Goal: Find specific page/section: Find specific page/section

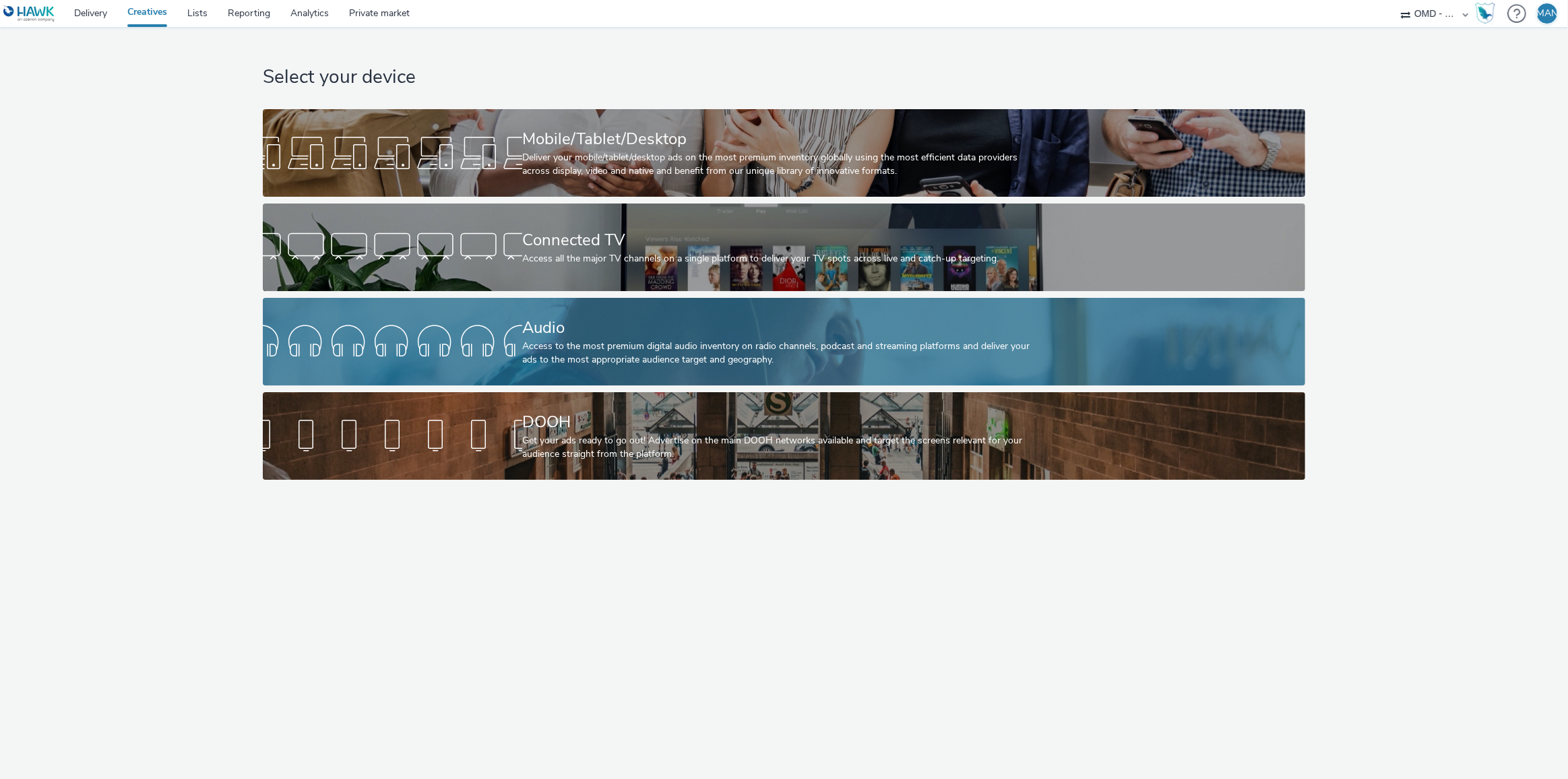
click at [596, 328] on div "Audio" at bounding box center [781, 328] width 518 height 24
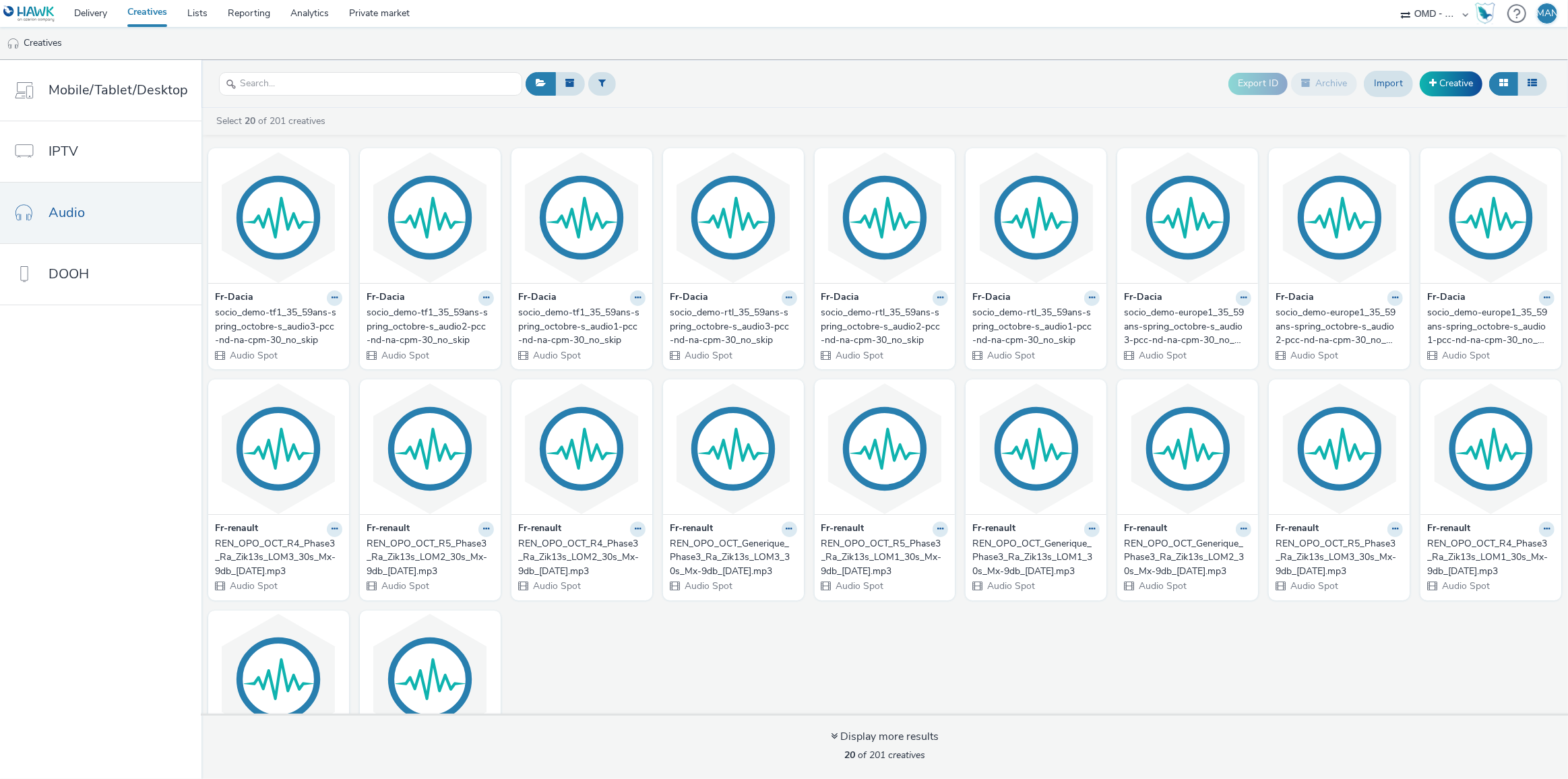
click at [871, 319] on div "socio_demo-rtl_35_59ans-spring_octobre-s_audio2-pcc-nd-na-cpm-30_no_skip" at bounding box center [882, 327] width 122 height 41
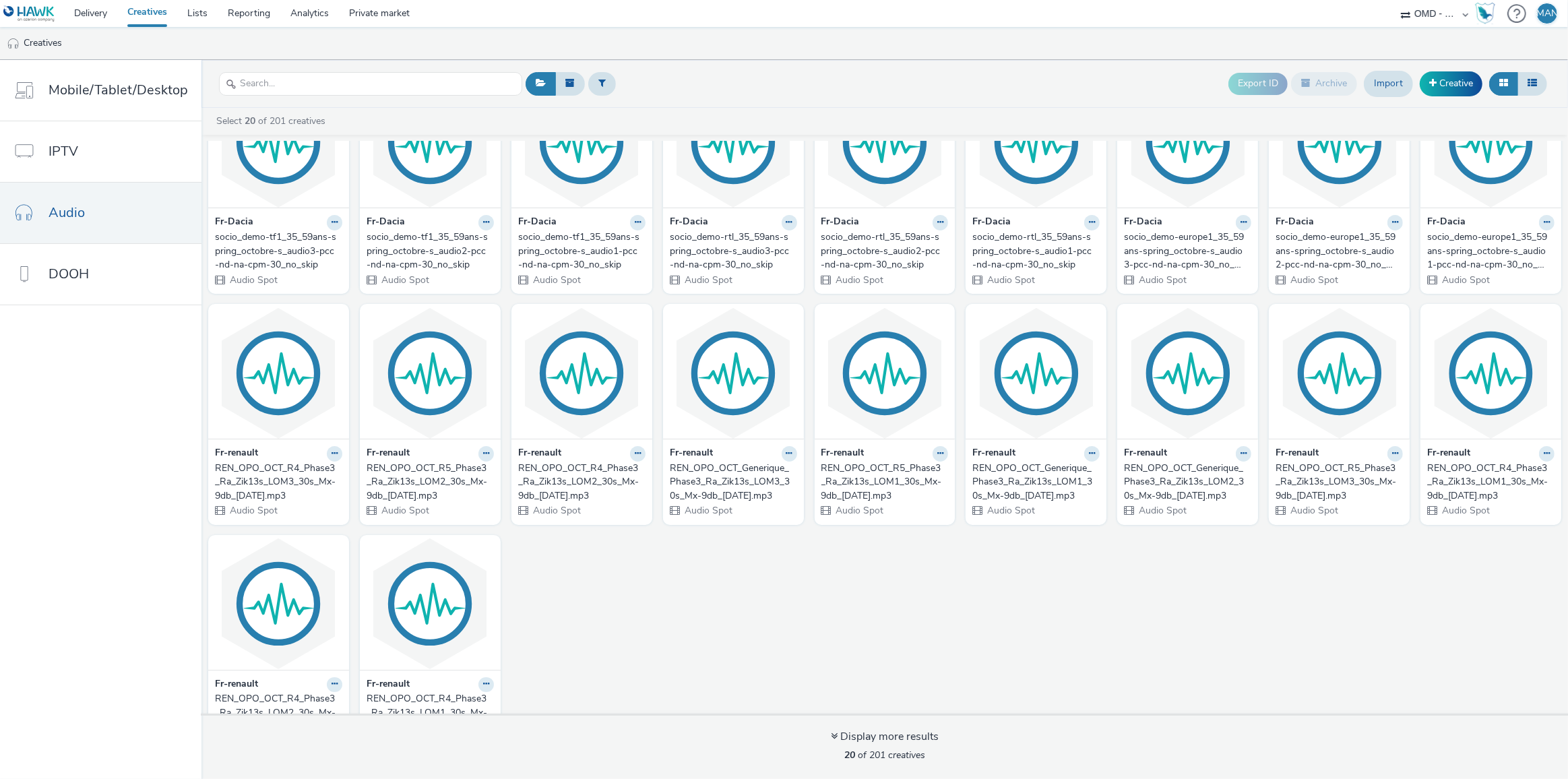
scroll to position [120, 0]
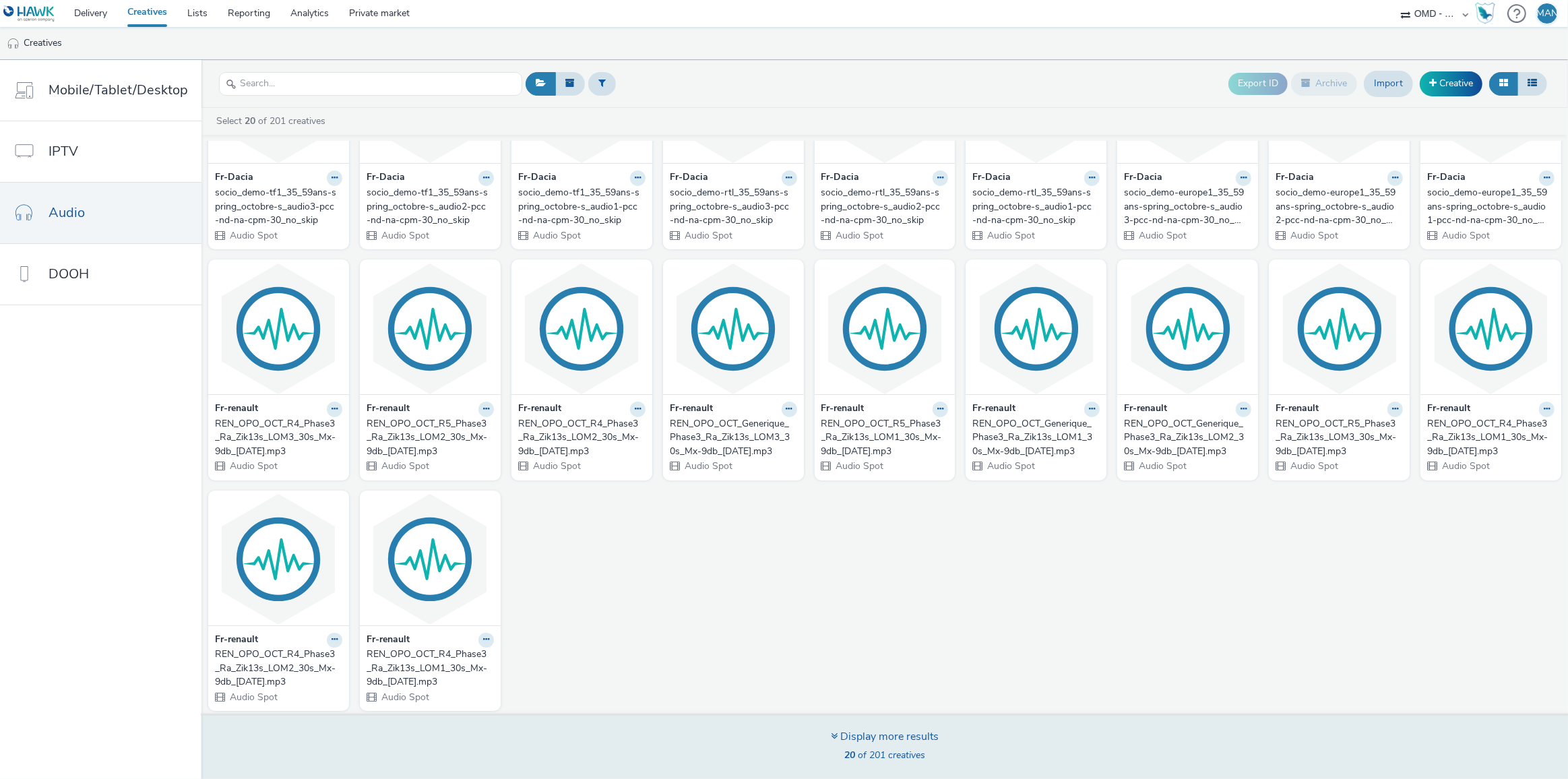
click at [831, 734] on icon at bounding box center [834, 736] width 7 height 11
click at [832, 732] on icon at bounding box center [834, 736] width 7 height 11
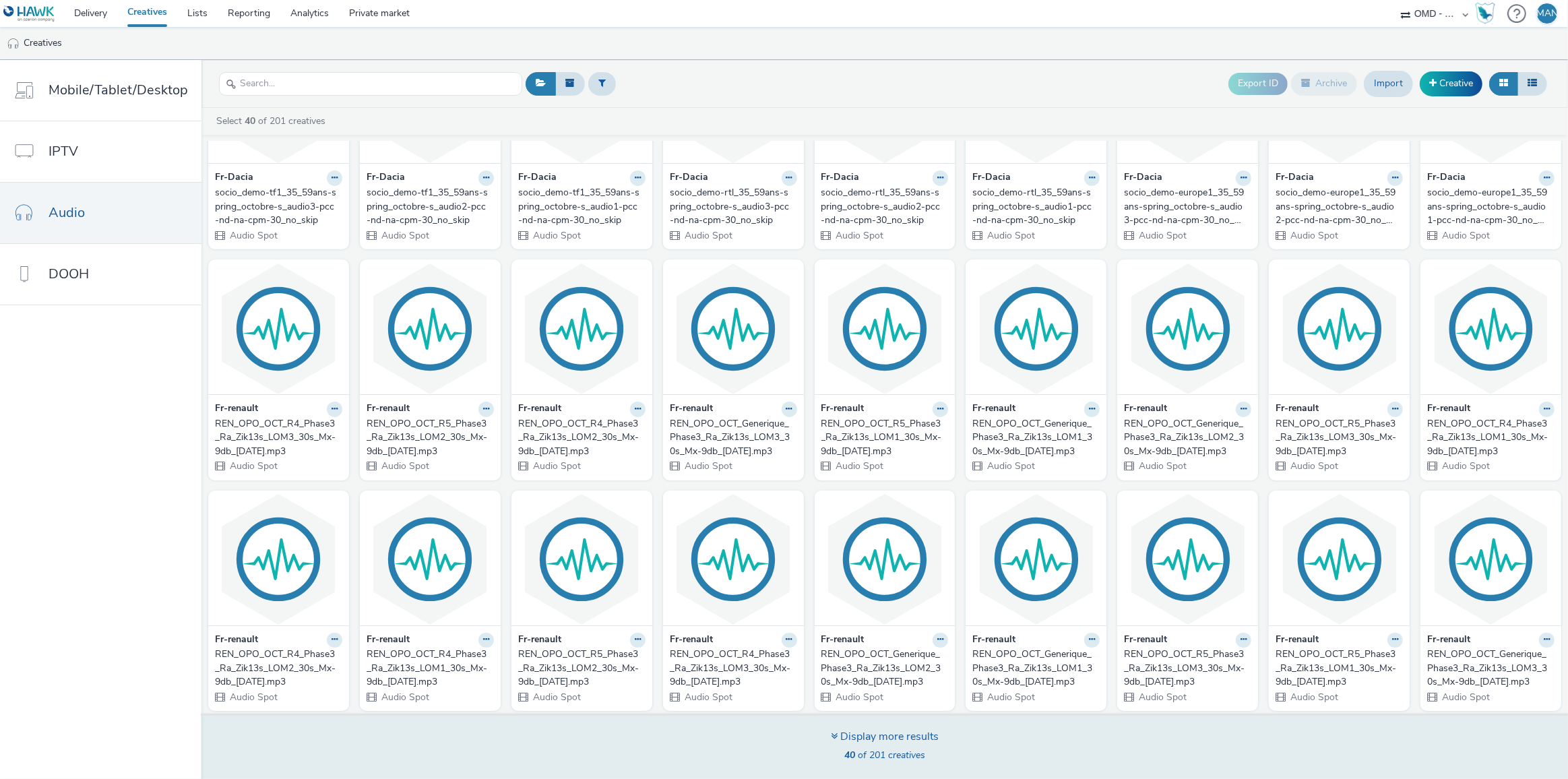
click at [871, 740] on div "Display more results" at bounding box center [884, 737] width 108 height 15
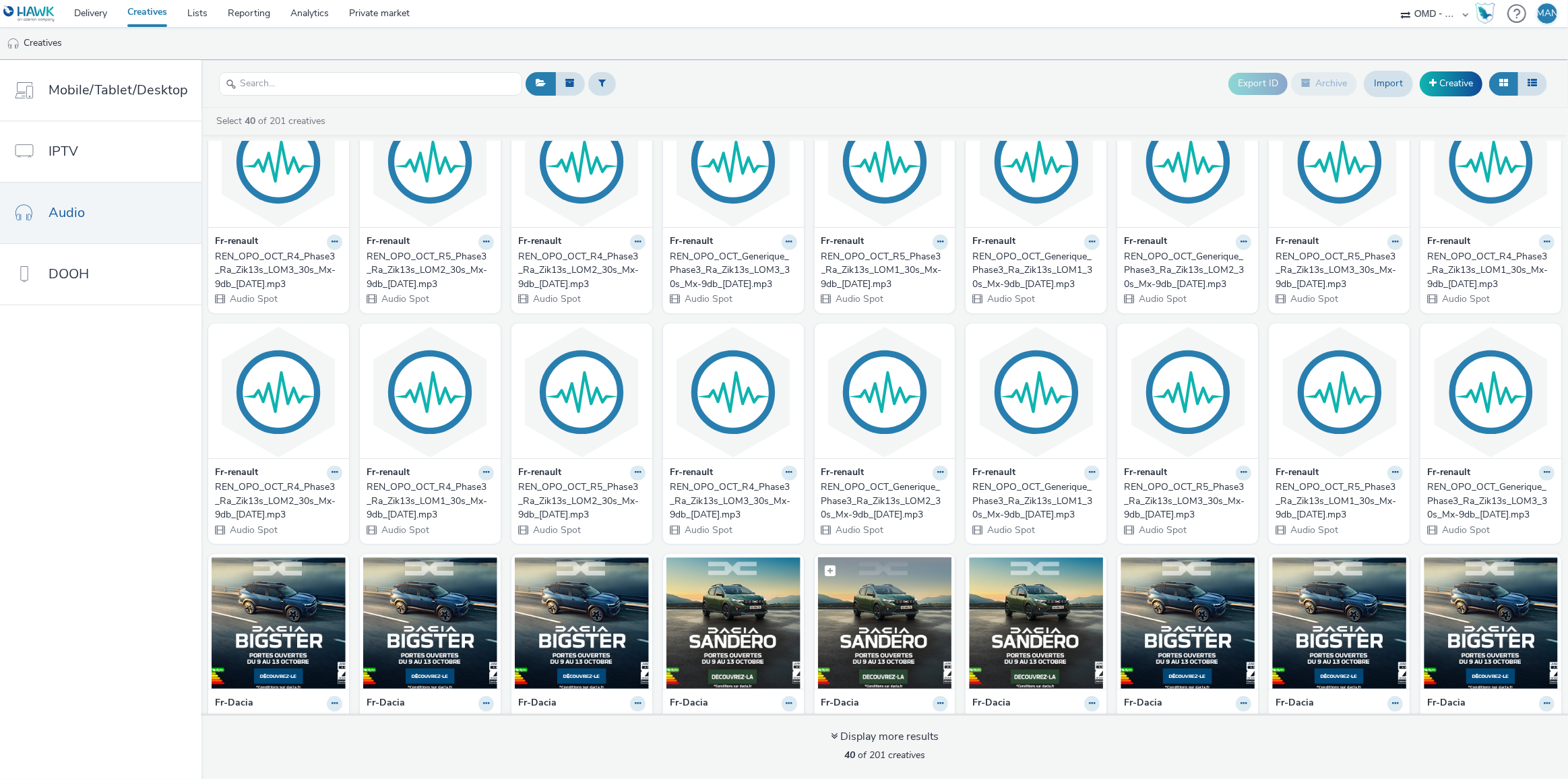
scroll to position [365, 0]
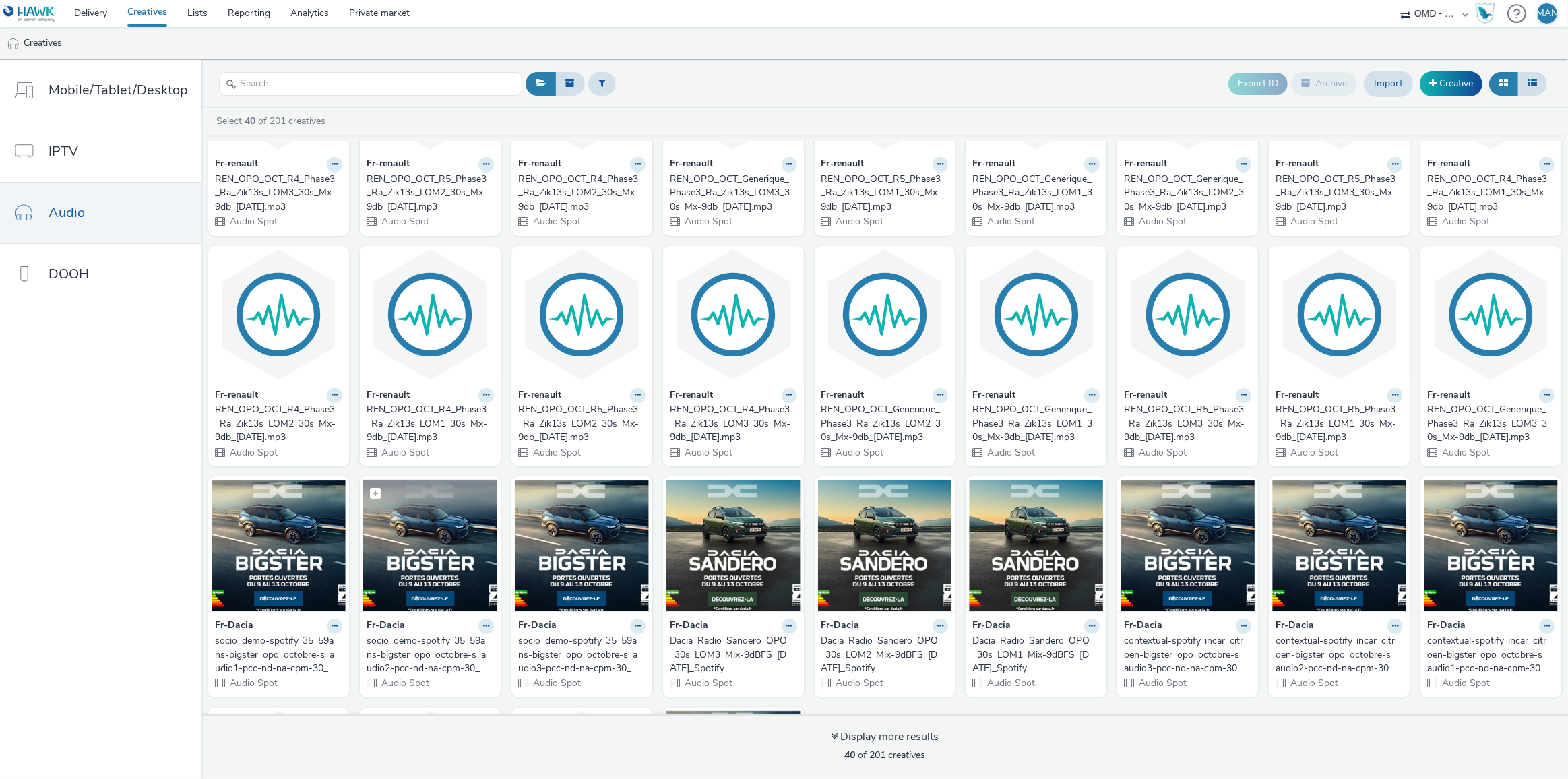
click at [468, 574] on img at bounding box center [430, 545] width 134 height 132
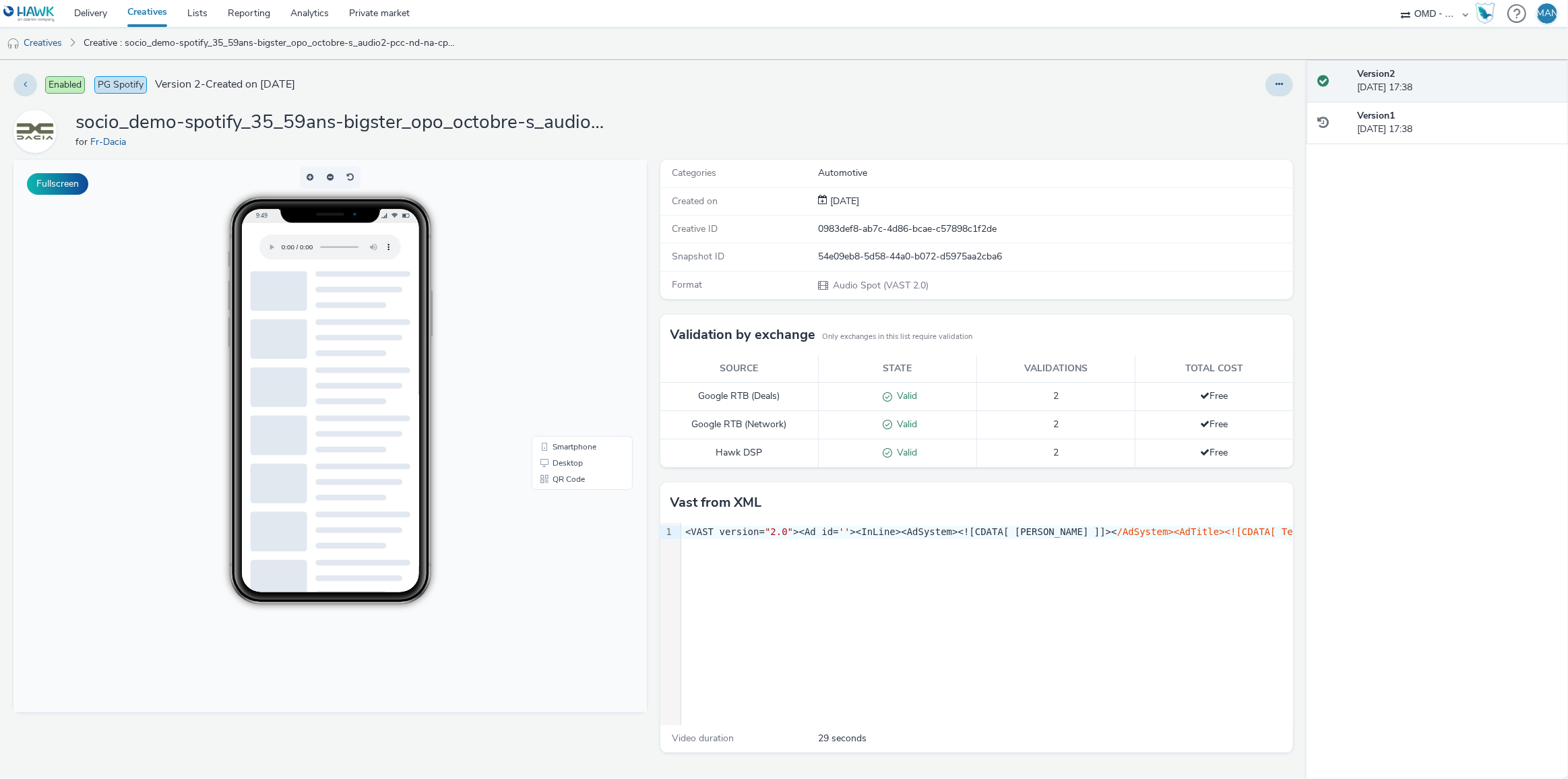
click at [576, 750] on div "Fullscreen" at bounding box center [333, 469] width 641 height 619
click at [563, 449] on link "Smartphone" at bounding box center [582, 446] width 96 height 16
click at [558, 467] on link "Desktop" at bounding box center [582, 462] width 96 height 16
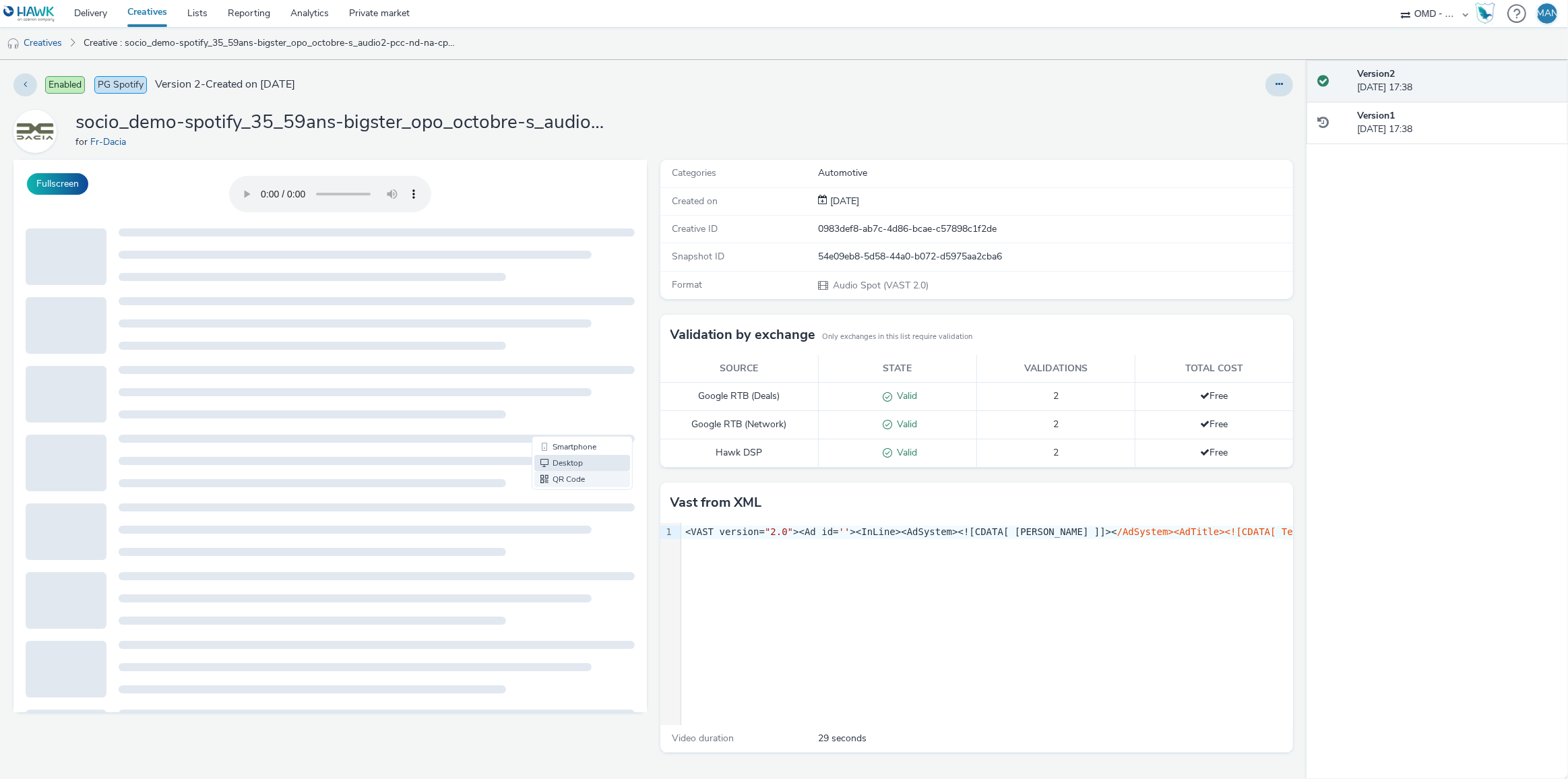
click at [558, 485] on link "QR Code" at bounding box center [582, 479] width 96 height 16
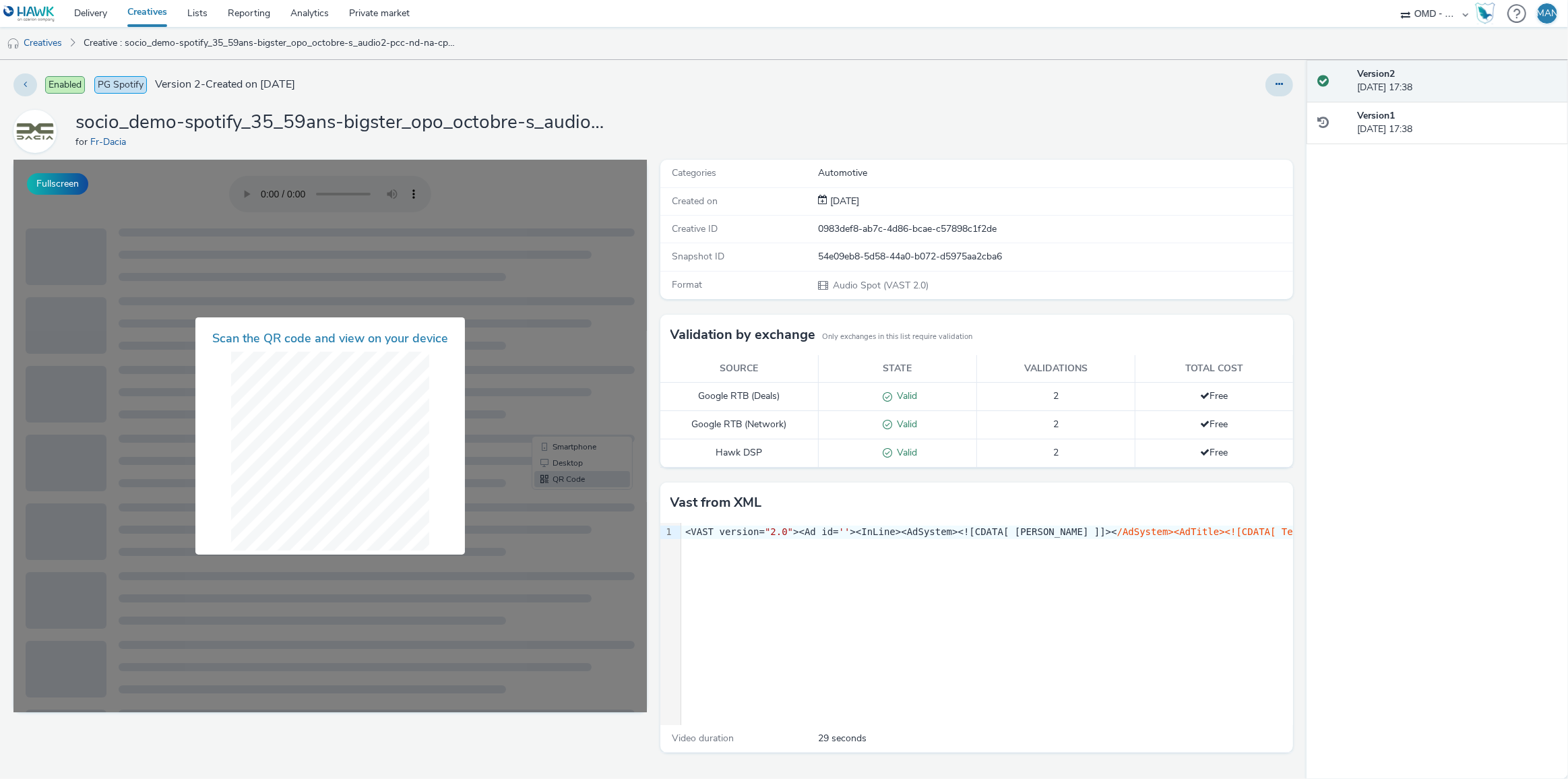
click at [574, 445] on div at bounding box center [330, 435] width 634 height 552
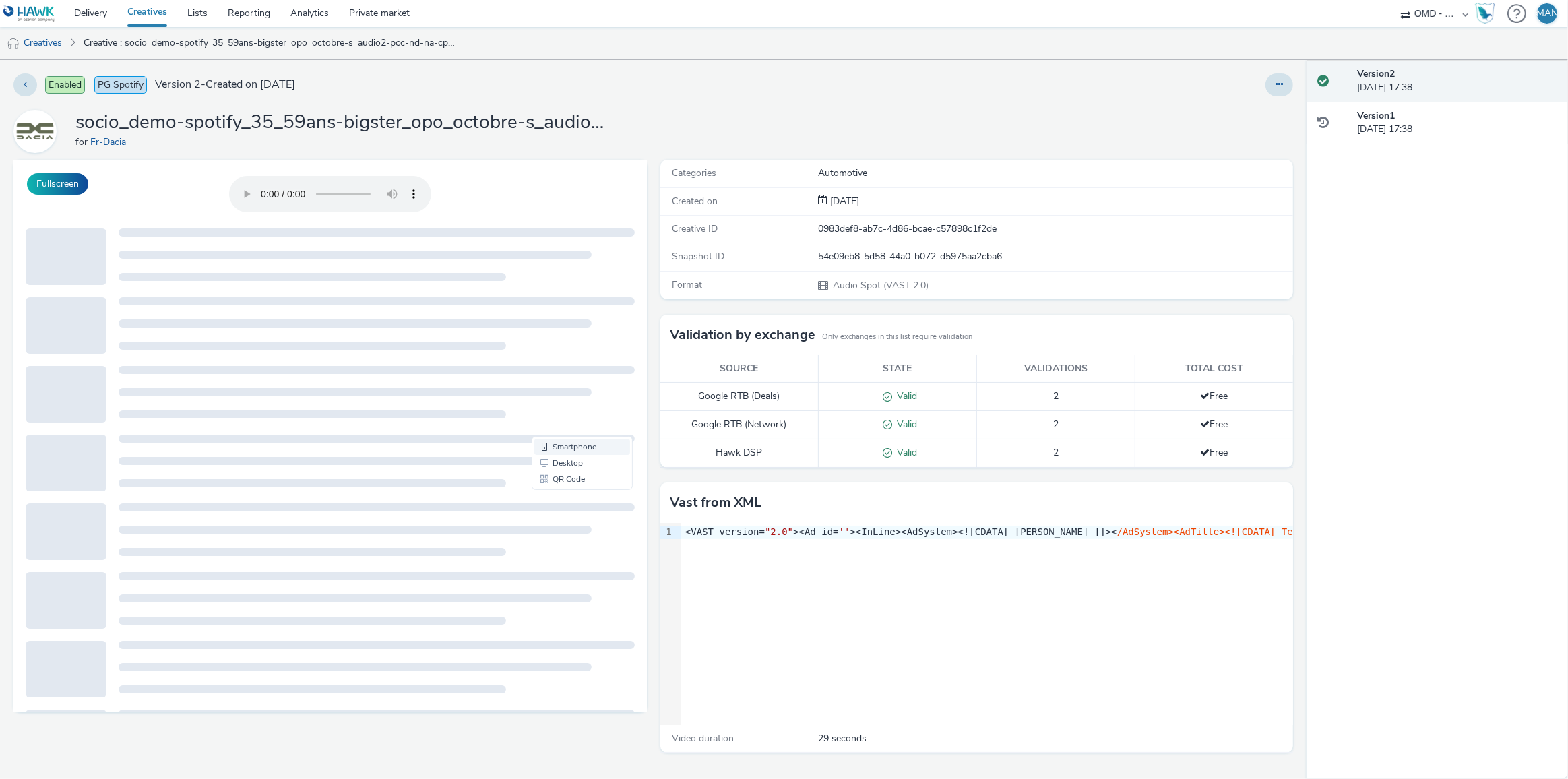
click at [574, 446] on link "Smartphone" at bounding box center [582, 446] width 96 height 16
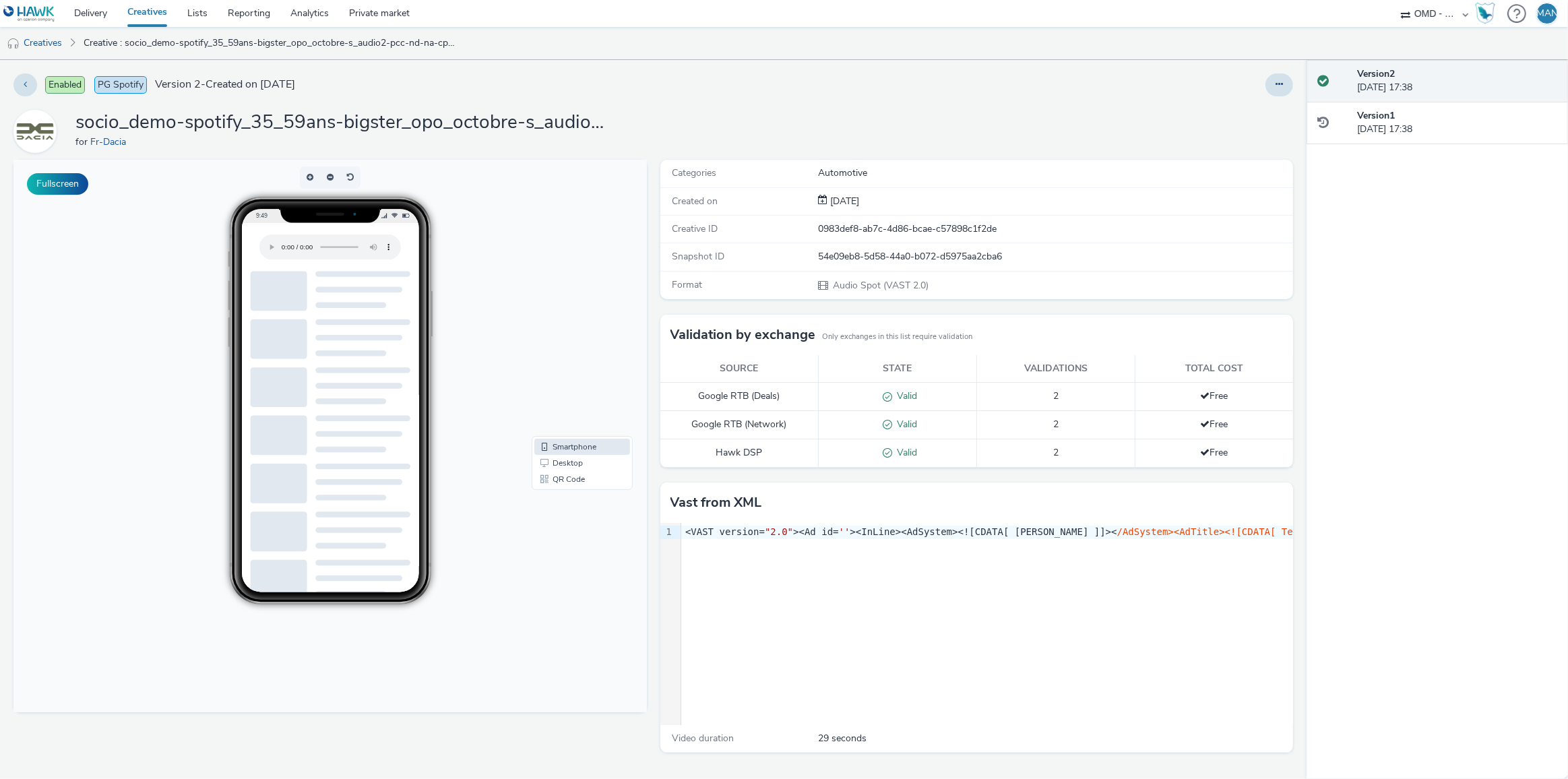
click at [424, 737] on div "Fullscreen" at bounding box center [333, 469] width 641 height 619
click at [132, 17] on link "Creatives" at bounding box center [147, 14] width 60 height 27
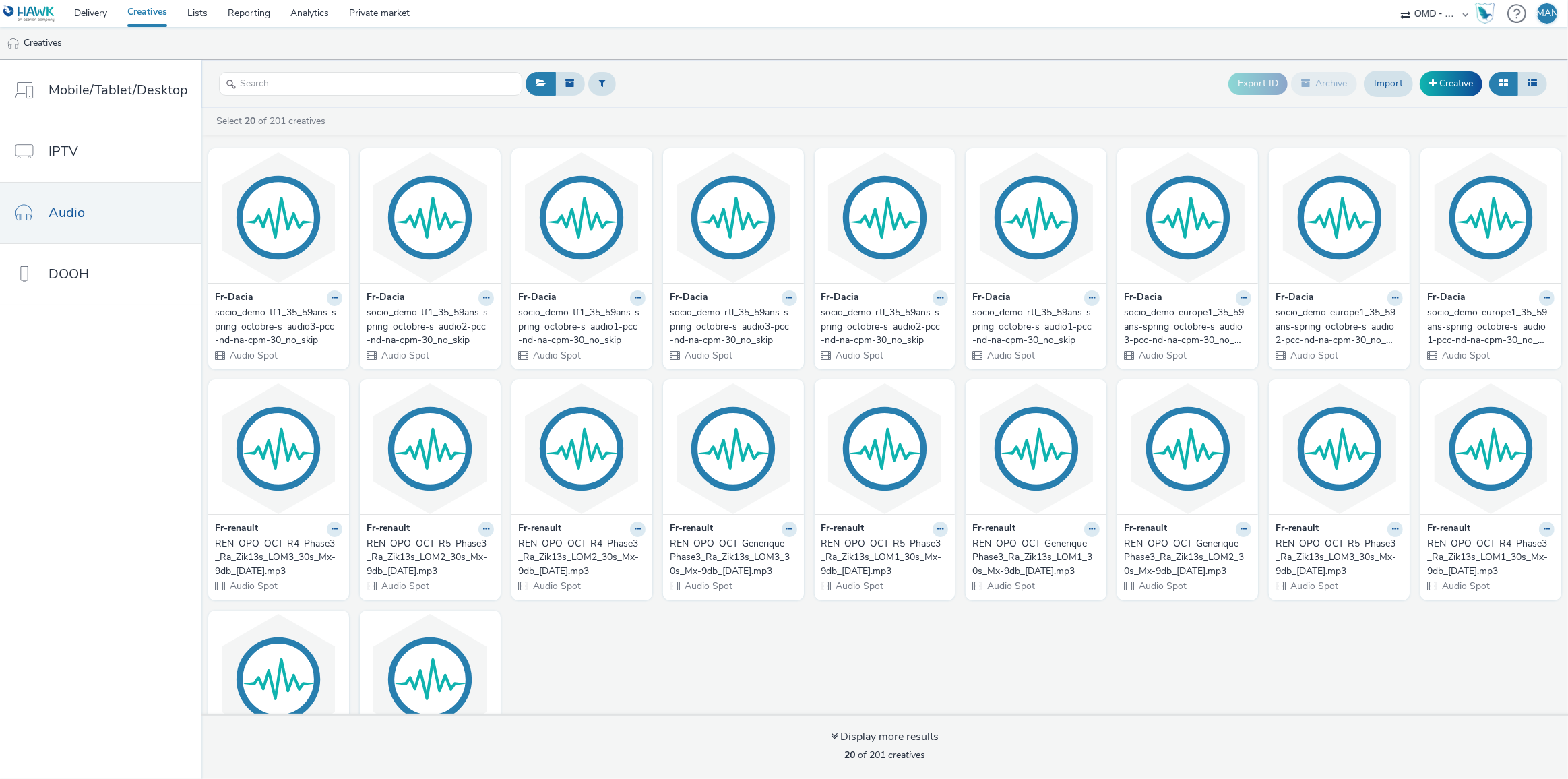
click at [1436, 12] on select "OMD - Renault Group [GEOGRAPHIC_DATA]" at bounding box center [1434, 14] width 81 height 27
click at [149, 15] on link "Creatives" at bounding box center [147, 14] width 60 height 27
click at [100, 8] on link "Delivery" at bounding box center [90, 14] width 53 height 27
